Goal: Task Accomplishment & Management: Manage account settings

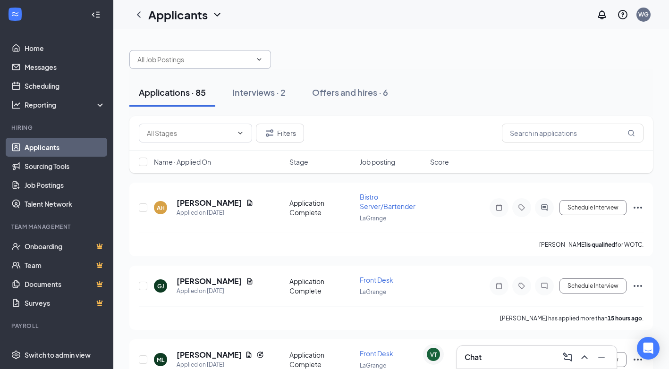
click at [255, 59] on icon "ChevronDown" at bounding box center [259, 60] width 8 height 8
click at [265, 58] on span at bounding box center [200, 59] width 142 height 19
click at [216, 10] on icon "ChevronDown" at bounding box center [216, 14] width 11 height 11
click at [408, 67] on div at bounding box center [390, 55] width 523 height 28
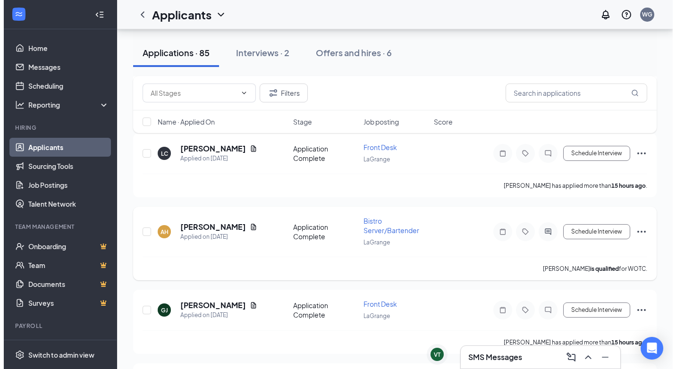
scroll to position [802, 0]
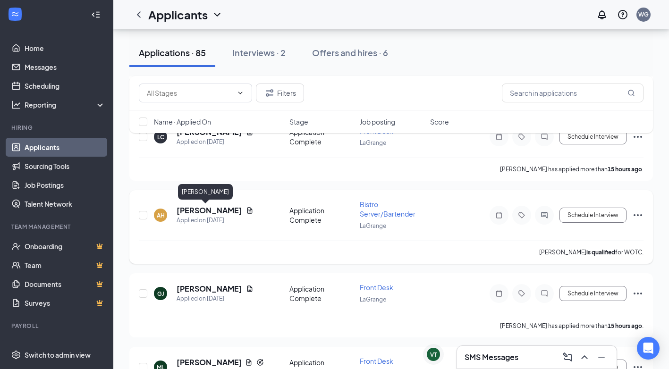
click at [196, 211] on h5 "[PERSON_NAME]" at bounding box center [210, 210] width 66 height 10
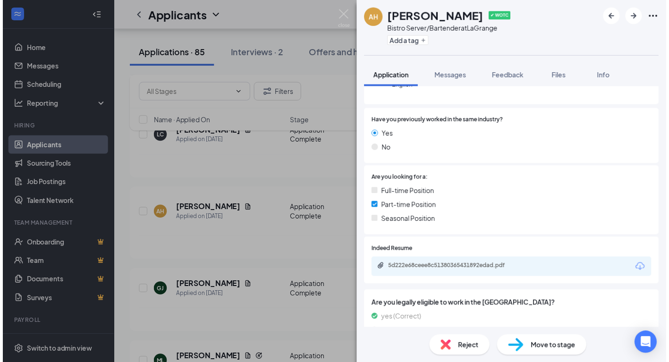
scroll to position [236, 0]
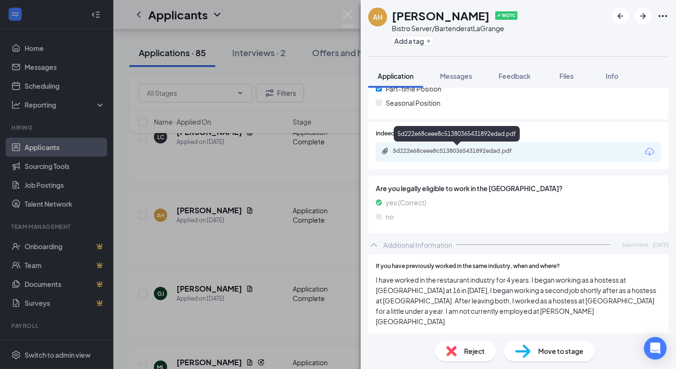
click at [449, 147] on div "5d222e68ceee8c51380365431892edad.pdf" at bounding box center [459, 151] width 132 height 8
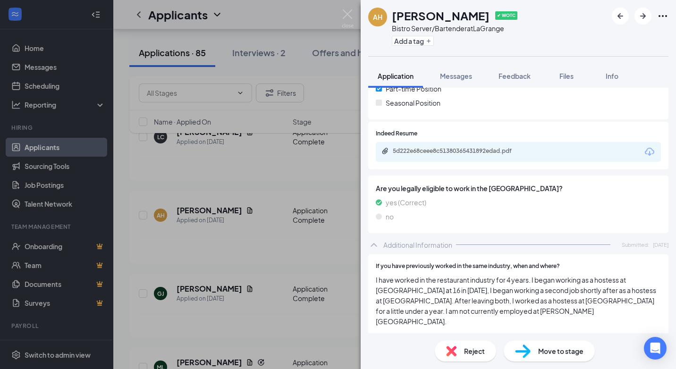
click at [269, 177] on div "AH [PERSON_NAME] ✔ WOTC Bistro Server/Bartender at LaGrange Add a tag Applicati…" at bounding box center [338, 184] width 676 height 369
click at [343, 168] on div "[PERSON_NAME] has applied more than 15 hours ago ." at bounding box center [395, 169] width 512 height 24
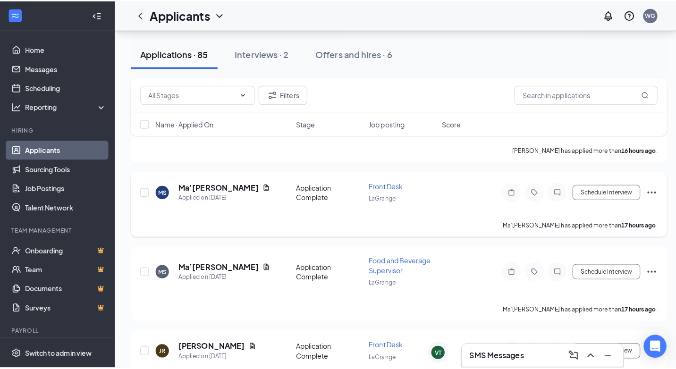
scroll to position [1086, 0]
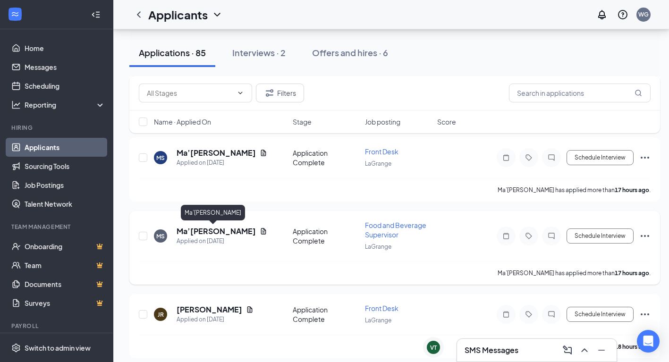
click at [200, 229] on h5 "Ma’[PERSON_NAME]" at bounding box center [216, 231] width 79 height 10
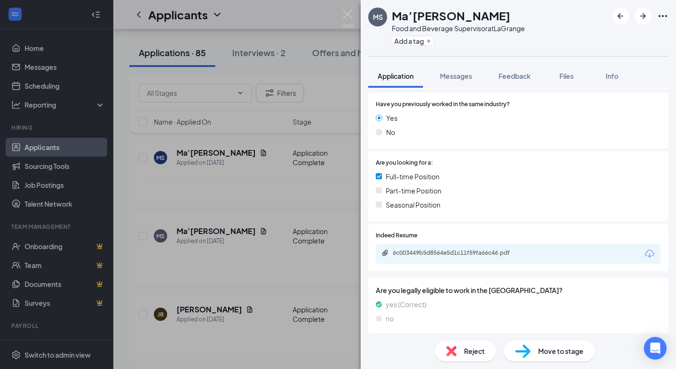
scroll to position [165, 0]
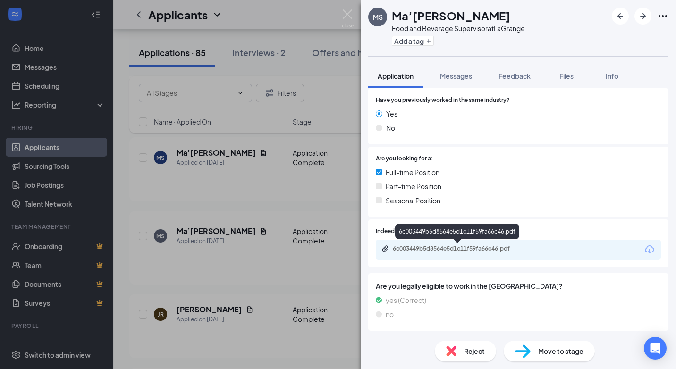
click at [428, 246] on div "6c003449b5d8564e5d1c11f59fa66c46.pdf" at bounding box center [459, 249] width 132 height 8
click at [330, 193] on div "MS [PERSON_NAME] Food and Beverage Supervisor at LaGrange Add a tag Application…" at bounding box center [338, 184] width 676 height 369
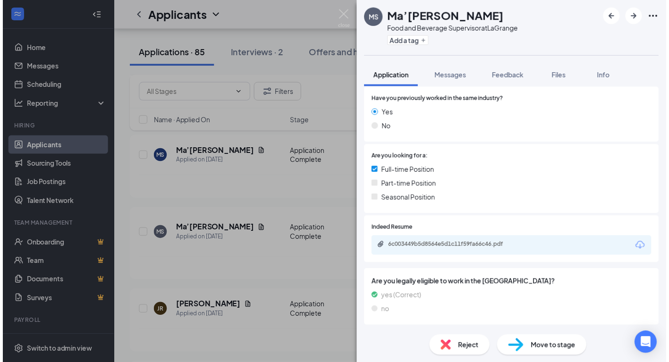
scroll to position [161, 0]
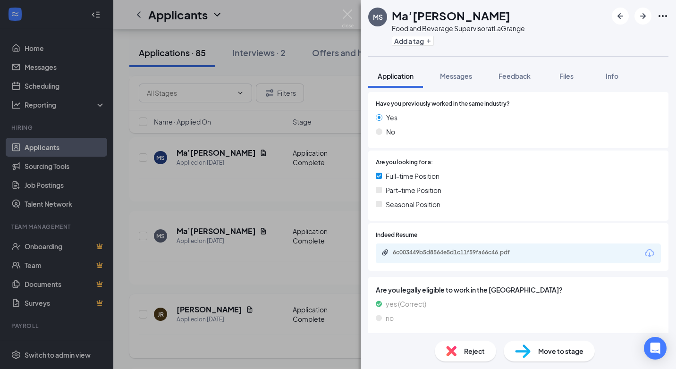
click at [233, 252] on div "MS [PERSON_NAME] Food and Beverage Supervisor at LaGrange Add a tag Application…" at bounding box center [338, 184] width 676 height 369
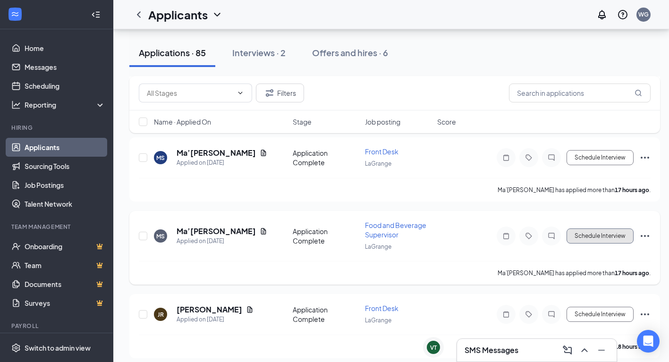
click at [596, 236] on button "Schedule Interview" at bounding box center [599, 235] width 67 height 15
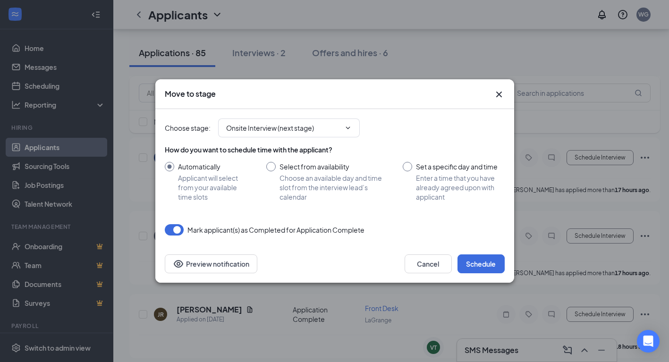
click at [405, 168] on input "Set a specific day and time Enter a time that you have already agreed upon with…" at bounding box center [453, 182] width 101 height 40
radio input "true"
radio input "false"
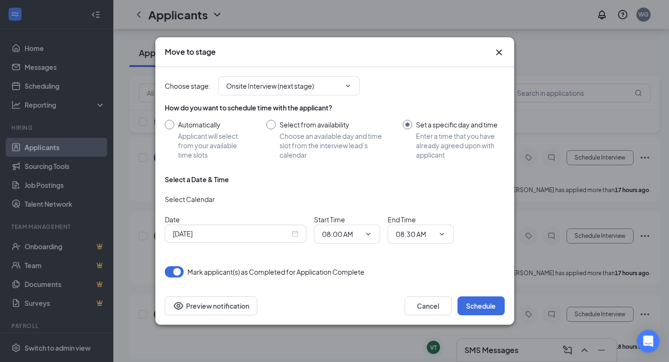
click at [293, 234] on div "[DATE]" at bounding box center [236, 233] width 126 height 10
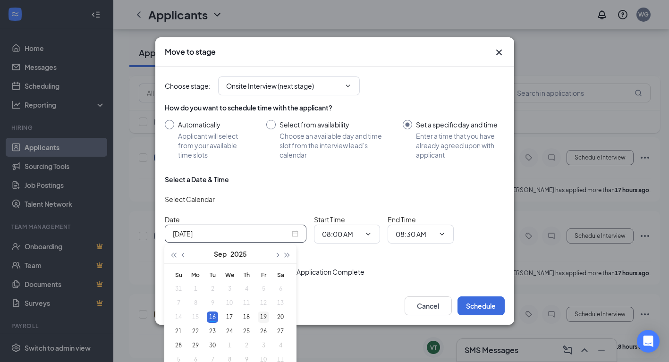
type input "[DATE]"
click at [264, 317] on div "19" at bounding box center [263, 317] width 11 height 11
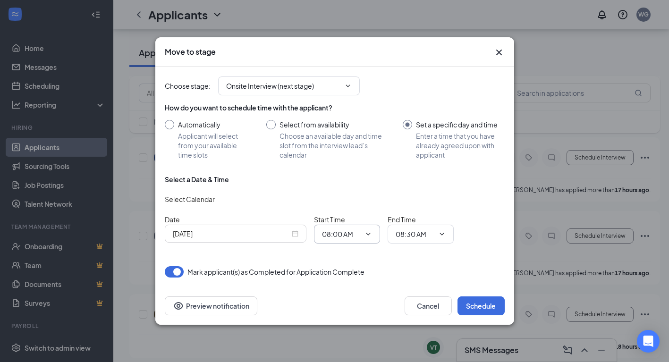
click at [367, 234] on icon "ChevronDown" at bounding box center [368, 234] width 4 height 2
click at [367, 231] on icon "ChevronDown" at bounding box center [368, 234] width 8 height 8
click at [332, 233] on input "08:00 AM" at bounding box center [341, 234] width 39 height 10
click at [359, 211] on div "10:00 AM" at bounding box center [354, 209] width 51 height 10
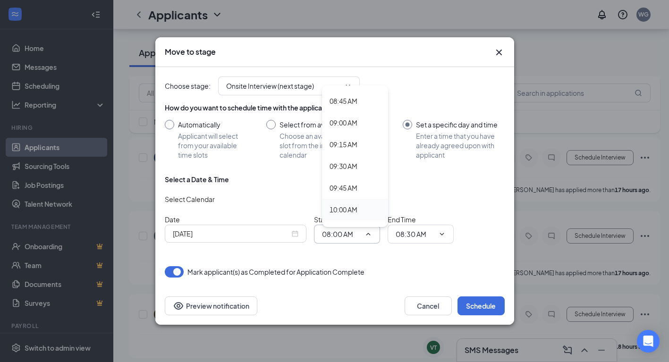
type input "10:00 AM"
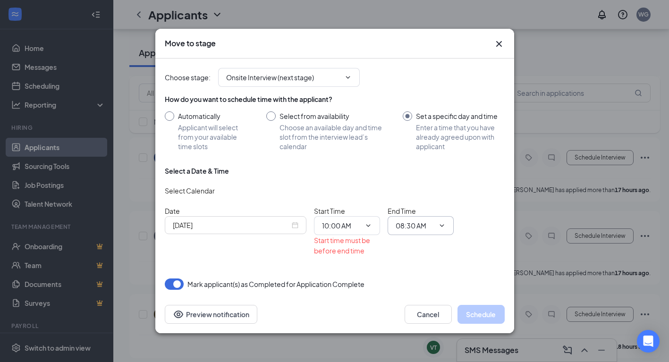
click at [444, 224] on icon "ChevronDown" at bounding box center [442, 226] width 8 height 8
click at [441, 222] on icon "ChevronDown" at bounding box center [442, 226] width 8 height 8
click at [401, 220] on input "08:30 AM" at bounding box center [415, 225] width 39 height 10
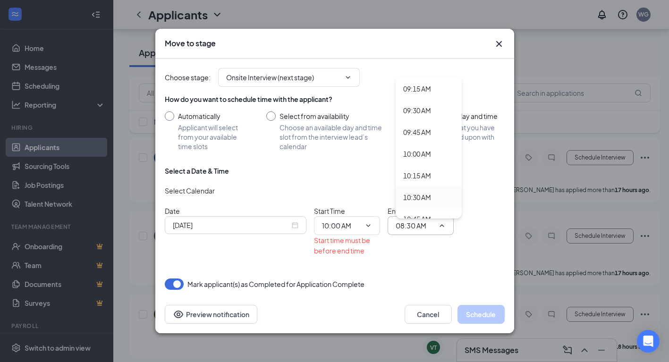
click at [416, 195] on div "10:30 AM" at bounding box center [417, 197] width 28 height 10
type input "10:30 AM"
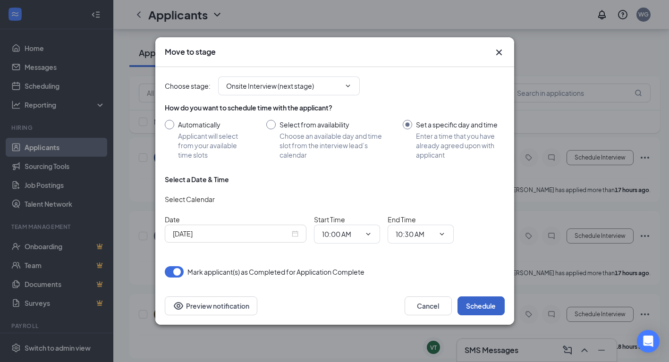
click at [480, 305] on button "Schedule" at bounding box center [480, 305] width 47 height 19
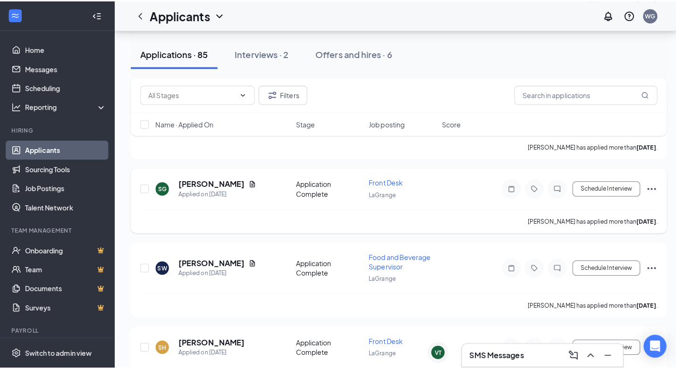
scroll to position [2124, 0]
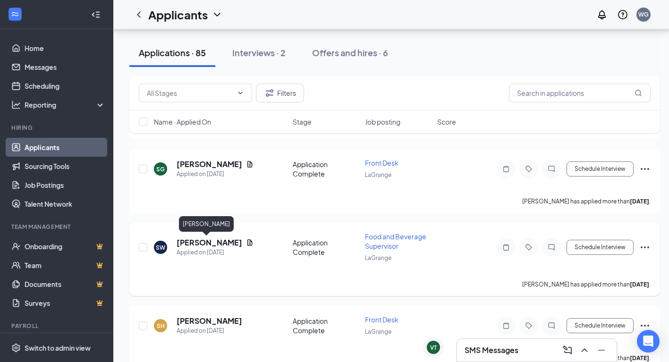
click at [194, 240] on h5 "[PERSON_NAME]" at bounding box center [210, 242] width 66 height 10
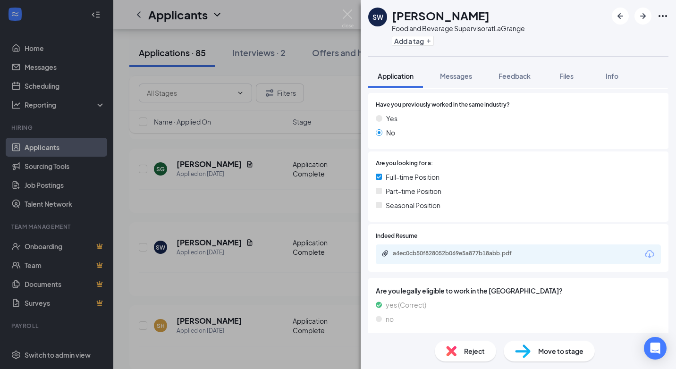
scroll to position [138, 0]
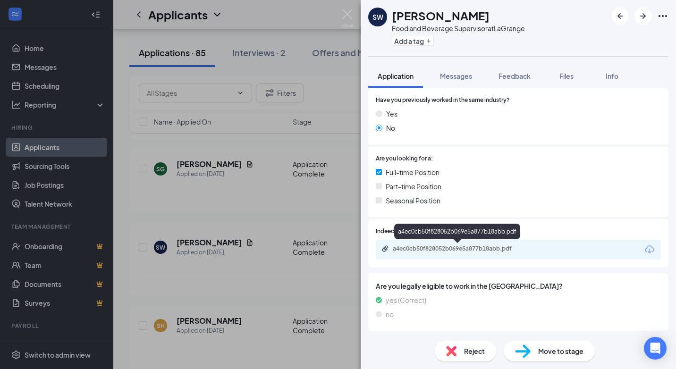
click at [435, 245] on div "a4ec0cb50f828052b069e5a877b18abb.pdf" at bounding box center [459, 249] width 132 height 8
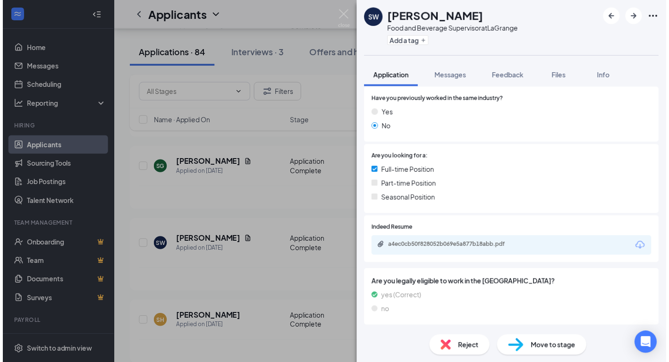
scroll to position [135, 0]
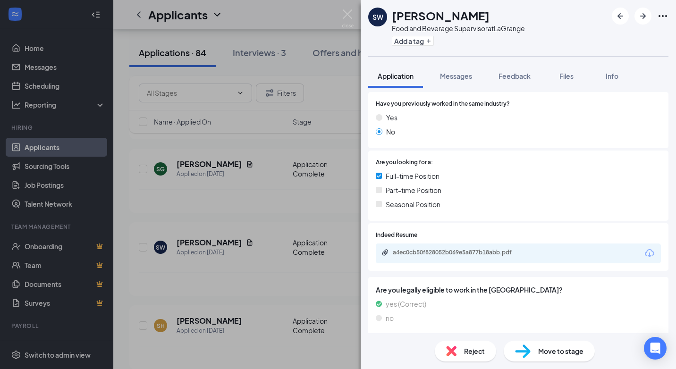
click at [234, 277] on div "SW [PERSON_NAME] Food and Beverage Supervisor at LaGrange Add a tag Application…" at bounding box center [338, 184] width 676 height 369
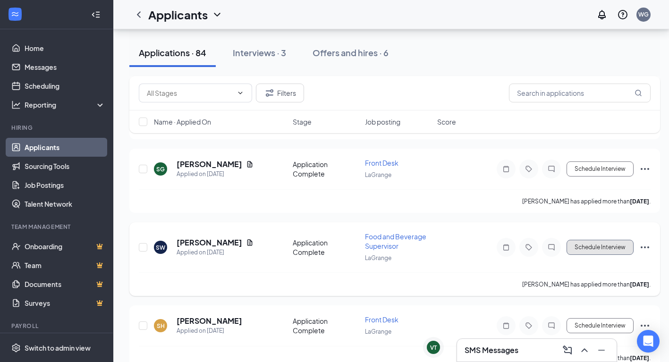
click at [602, 246] on button "Schedule Interview" at bounding box center [599, 247] width 67 height 15
type input "Onsite Interview (next stage)"
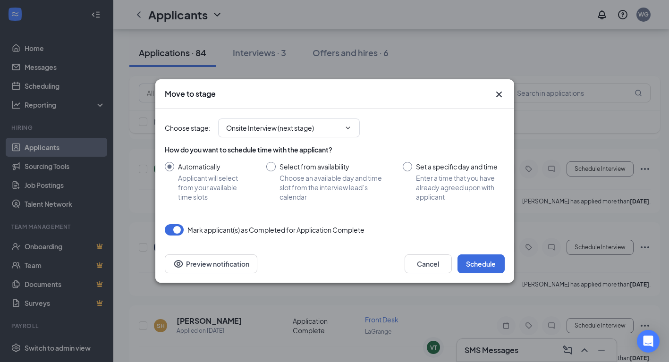
click at [406, 168] on input "Set a specific day and time Enter a time that you have already agreed upon with…" at bounding box center [453, 182] width 101 height 40
radio input "true"
radio input "false"
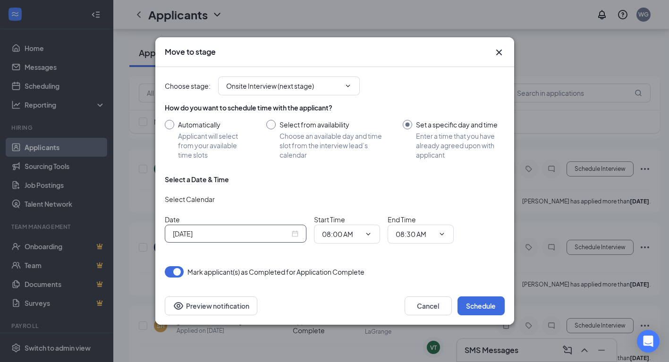
click at [295, 235] on div "[DATE]" at bounding box center [236, 233] width 126 height 10
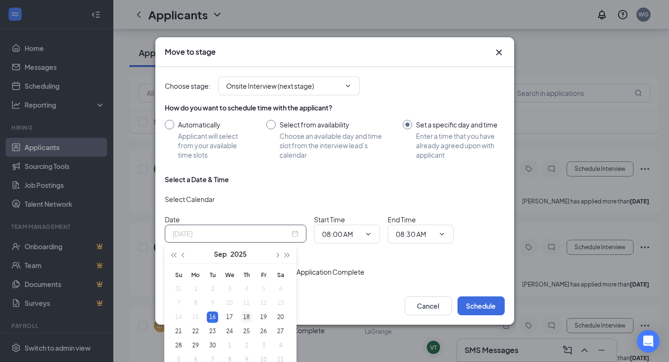
type input "[DATE]"
click at [246, 316] on div "18" at bounding box center [246, 317] width 11 height 11
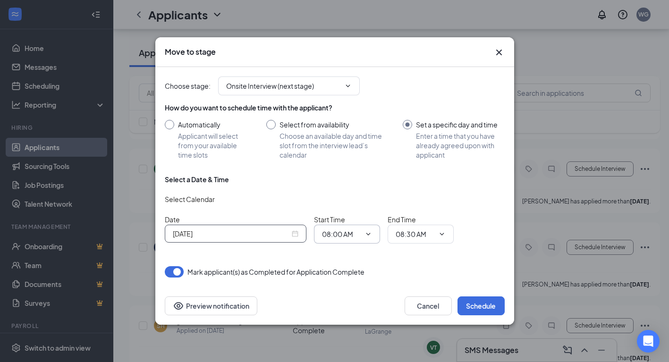
click at [368, 232] on icon "ChevronDown" at bounding box center [368, 234] width 8 height 8
click at [334, 232] on input "08:00 AM" at bounding box center [341, 234] width 39 height 10
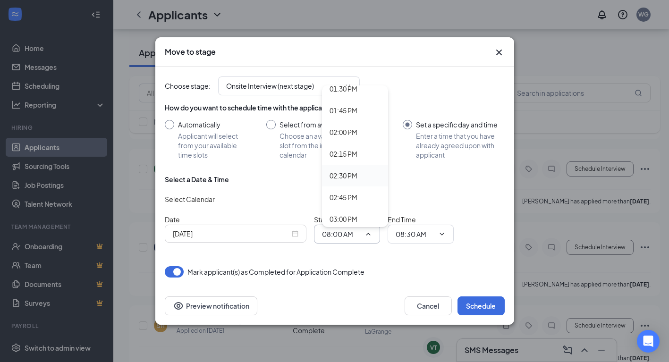
scroll to position [1227, 0]
click at [345, 172] on div "03:00 PM" at bounding box center [343, 172] width 28 height 10
type input "03:00 PM"
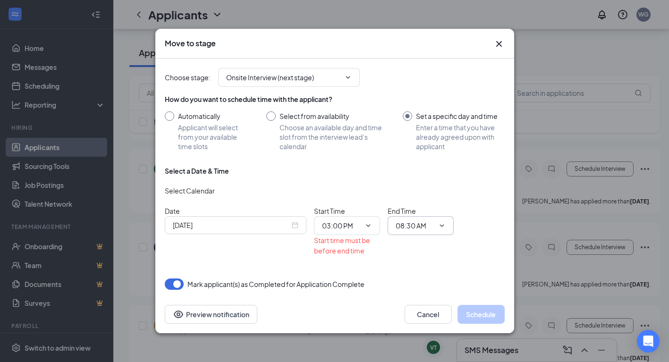
click at [441, 222] on icon "ChevronDown" at bounding box center [442, 226] width 8 height 8
click at [362, 222] on span at bounding box center [366, 226] width 9 height 8
click at [332, 221] on input "03:00 PM" at bounding box center [341, 225] width 39 height 10
click at [488, 186] on div "Select Calendar" at bounding box center [335, 190] width 340 height 15
click at [421, 221] on input "08:30 AM" at bounding box center [415, 225] width 39 height 10
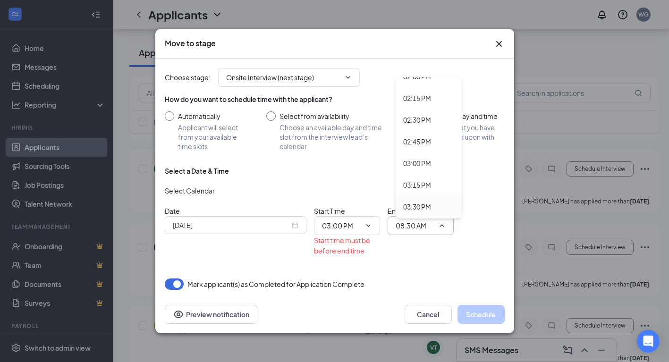
click at [419, 202] on div "03:30 PM" at bounding box center [417, 207] width 28 height 10
type input "03:30 PM"
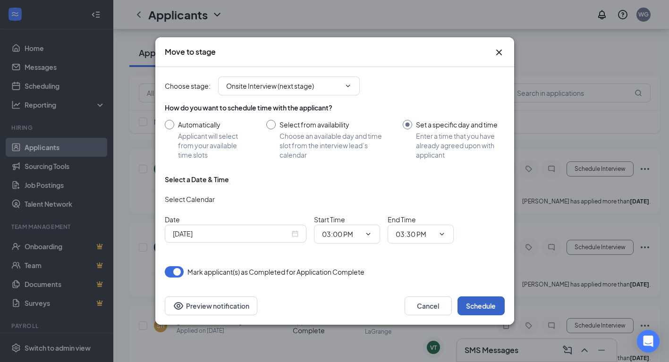
click at [482, 303] on button "Schedule" at bounding box center [480, 305] width 47 height 19
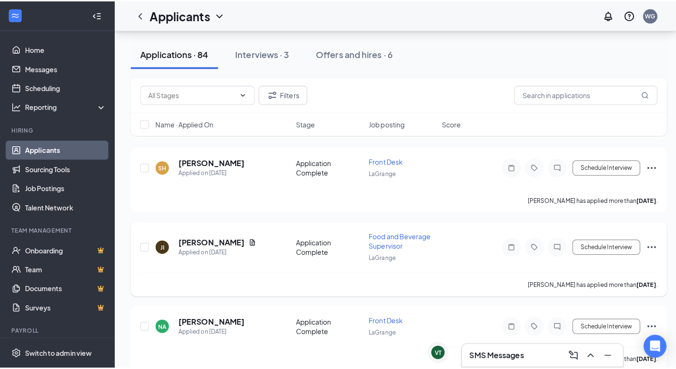
scroll to position [2218, 0]
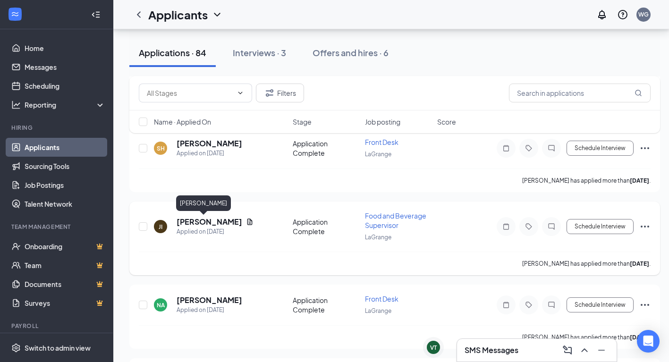
click at [194, 222] on h5 "[PERSON_NAME]" at bounding box center [210, 222] width 66 height 10
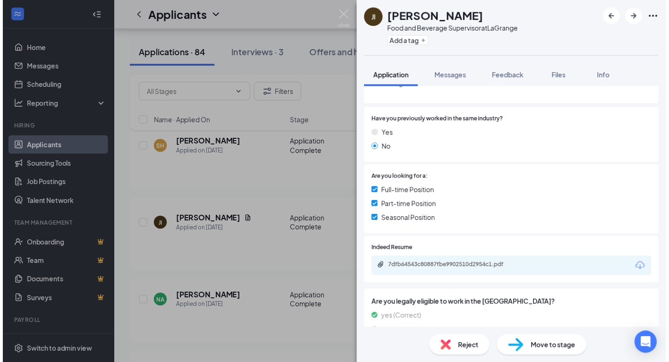
scroll to position [134, 0]
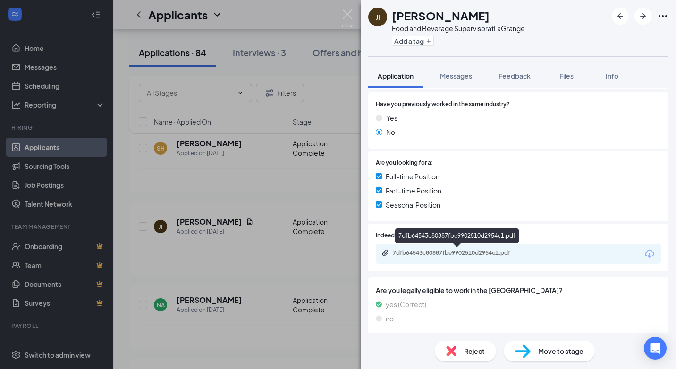
click at [456, 252] on div "7dfb64543c80887fbe9902510d2954c1.pdf" at bounding box center [459, 253] width 132 height 8
click at [267, 244] on div "JI [PERSON_NAME] Food and Beverage Supervisor at LaGrange Add a tag Application…" at bounding box center [338, 184] width 676 height 369
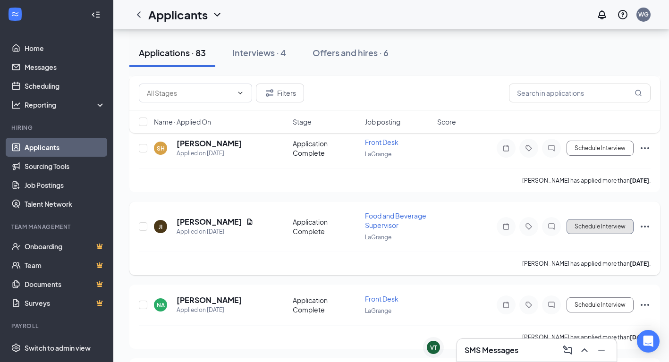
click at [603, 223] on button "Schedule Interview" at bounding box center [599, 226] width 67 height 15
type input "Onsite Interview (next stage)"
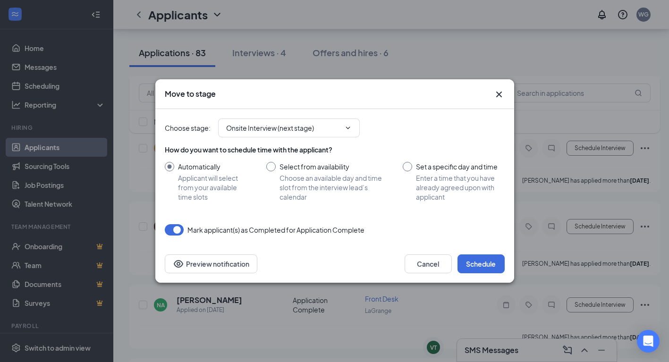
click at [409, 165] on input "Set a specific day and time Enter a time that you have already agreed upon with…" at bounding box center [453, 182] width 101 height 40
radio input "true"
radio input "false"
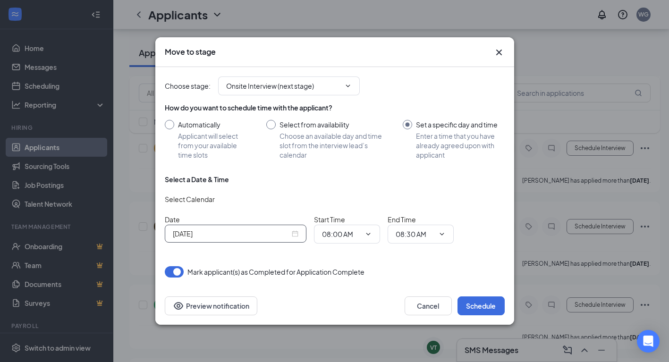
click at [294, 232] on div "[DATE]" at bounding box center [236, 233] width 126 height 10
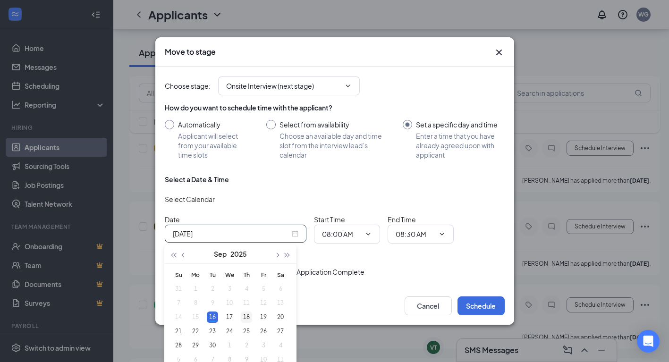
type input "[DATE]"
click at [246, 316] on div "18" at bounding box center [246, 317] width 11 height 11
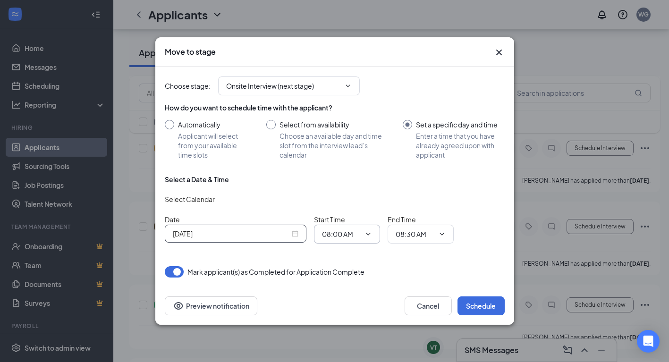
click at [367, 233] on icon "ChevronDown" at bounding box center [368, 234] width 8 height 8
click at [339, 234] on input "08:00 AM" at bounding box center [341, 234] width 39 height 10
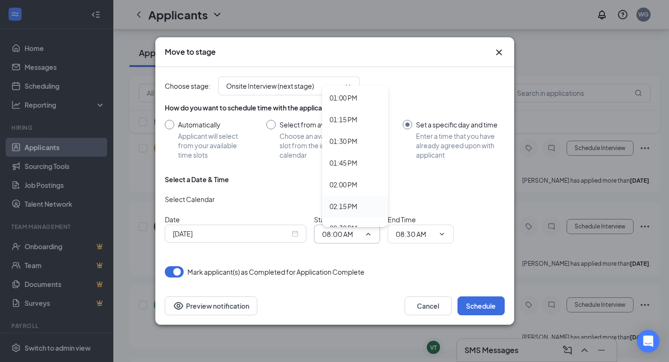
scroll to position [1133, 0]
click at [348, 135] on div "01:30 PM" at bounding box center [343, 136] width 28 height 10
type input "01:30 PM"
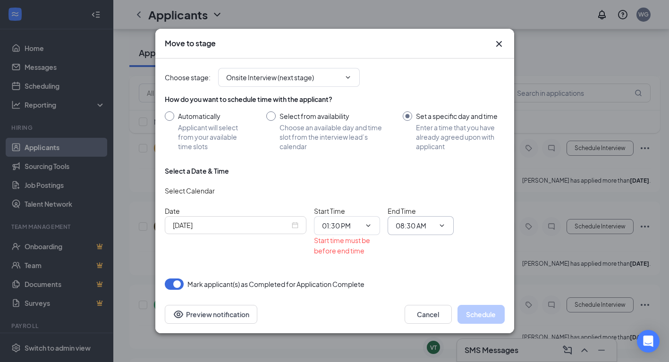
click at [423, 221] on input "08:30 AM" at bounding box center [415, 225] width 39 height 10
click at [416, 119] on div "02:00 PM" at bounding box center [417, 123] width 28 height 10
type input "02:00 PM"
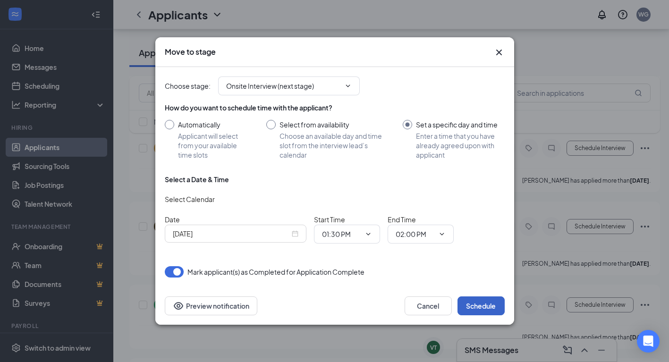
click at [481, 303] on button "Schedule" at bounding box center [480, 305] width 47 height 19
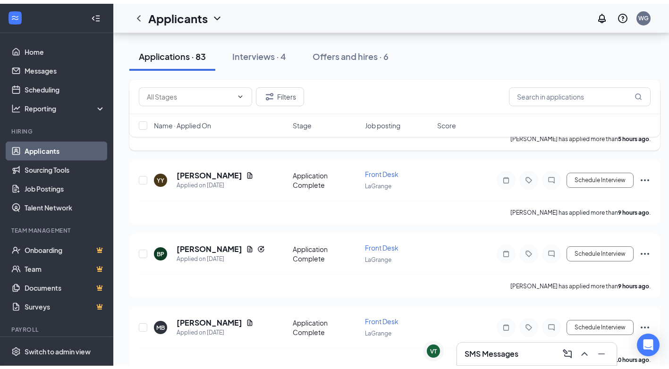
scroll to position [0, 0]
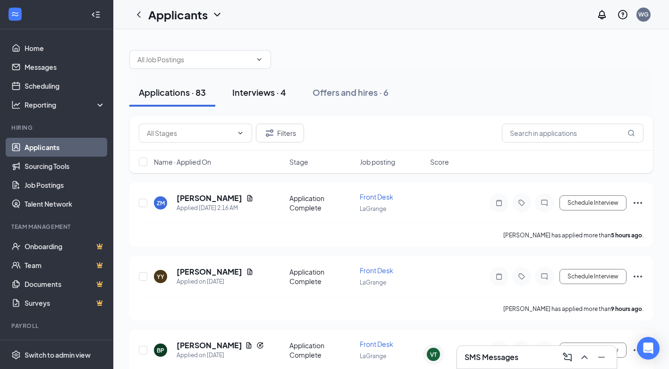
click at [250, 93] on div "Interviews · 4" at bounding box center [259, 92] width 54 height 12
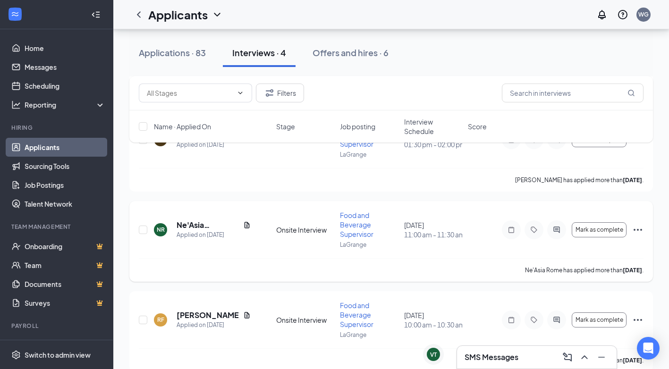
scroll to position [276, 0]
